Goal: Task Accomplishment & Management: Understand process/instructions

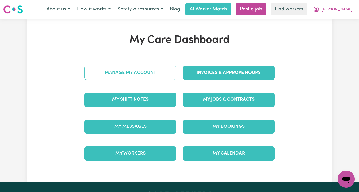
click at [139, 76] on link "Manage My Account" at bounding box center [130, 73] width 92 height 14
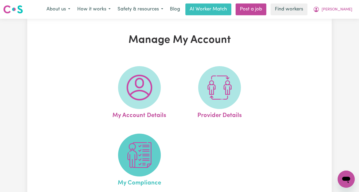
click at [140, 146] on img at bounding box center [140, 155] width 26 height 26
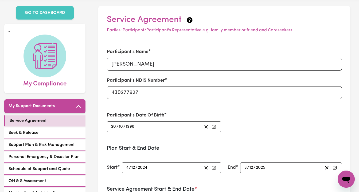
scroll to position [23, 0]
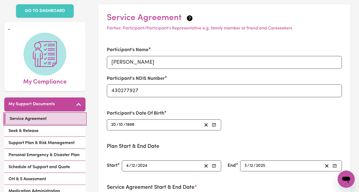
click at [47, 115] on span "Service Agreement" at bounding box center [28, 118] width 37 height 6
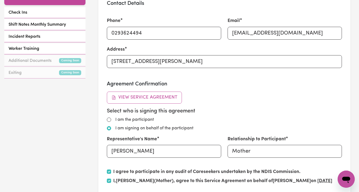
scroll to position [272, 0]
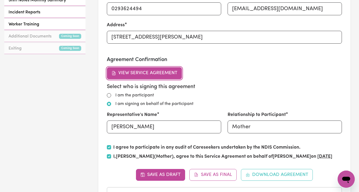
click at [160, 72] on button "View Service Agreement" at bounding box center [144, 73] width 75 height 12
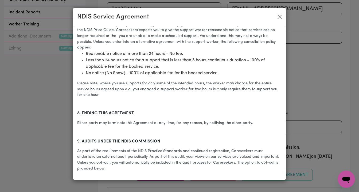
scroll to position [681, 0]
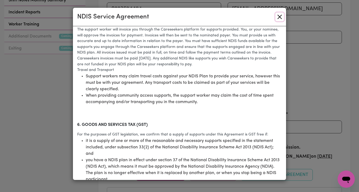
click at [281, 17] on button "Close" at bounding box center [280, 17] width 9 height 9
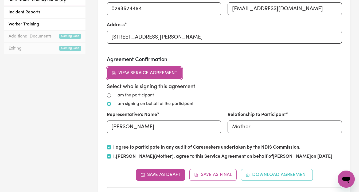
click at [158, 72] on button "View Service Agreement" at bounding box center [144, 73] width 75 height 12
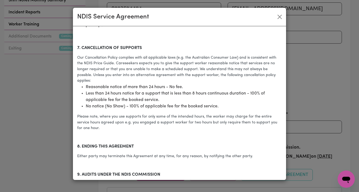
scroll to position [836, 0]
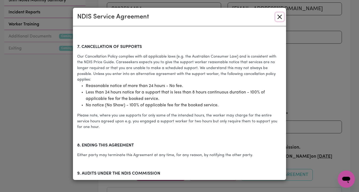
click at [280, 18] on button "Close" at bounding box center [280, 17] width 9 height 9
